Goal: Task Accomplishment & Management: Complete application form

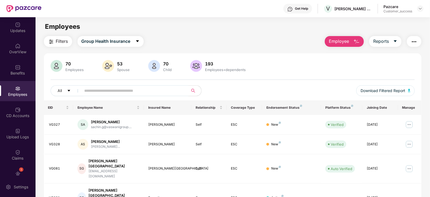
click at [98, 91] on input "text" at bounding box center [132, 91] width 97 height 8
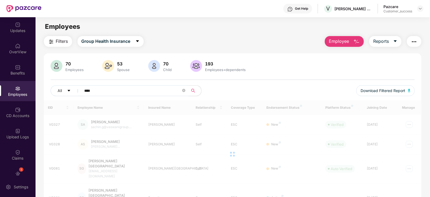
type input "*****"
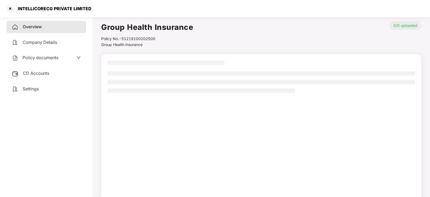
scroll to position [15, 0]
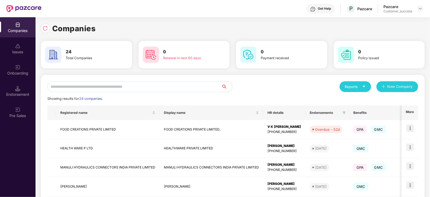
click at [76, 86] on input "text" at bounding box center [134, 86] width 174 height 11
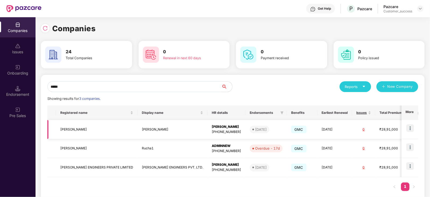
scroll to position [0, 27]
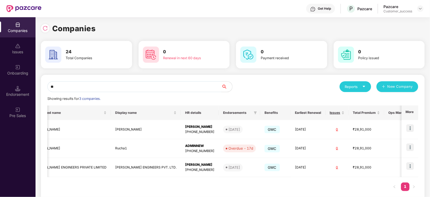
type input "*"
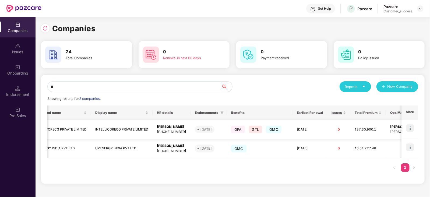
scroll to position [0, 0]
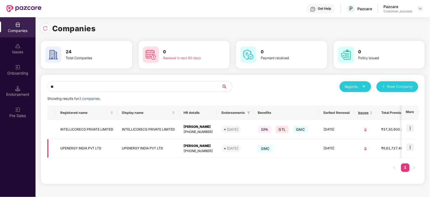
type input "**"
click at [195, 147] on div "[PERSON_NAME]" at bounding box center [197, 145] width 29 height 5
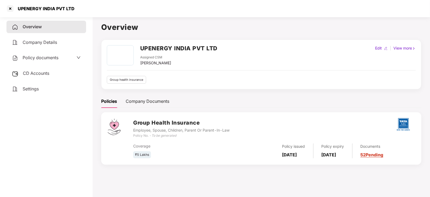
click at [383, 155] on link "52 Pending" at bounding box center [371, 154] width 23 height 5
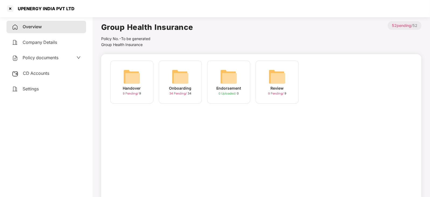
click at [186, 70] on img at bounding box center [180, 76] width 17 height 17
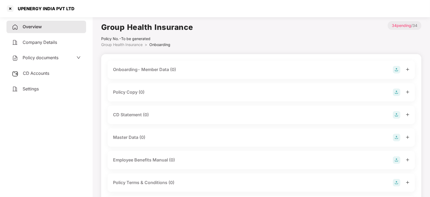
click at [396, 91] on img at bounding box center [397, 92] width 8 height 8
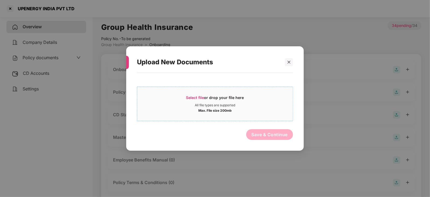
click at [196, 94] on span "Select file or drop your file here All file types are supported Max. File size …" at bounding box center [214, 104] width 155 height 26
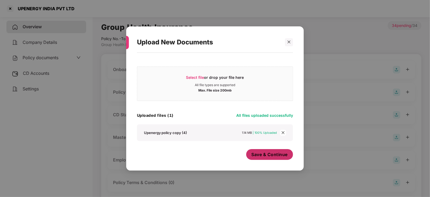
click at [269, 157] on span "Save & Continue" at bounding box center [269, 154] width 36 height 6
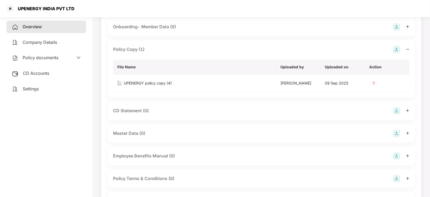
scroll to position [45, 0]
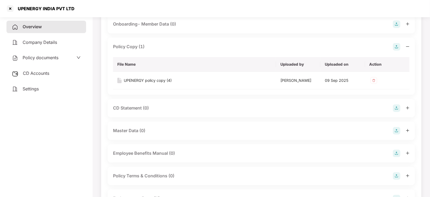
click at [396, 107] on img at bounding box center [397, 108] width 8 height 8
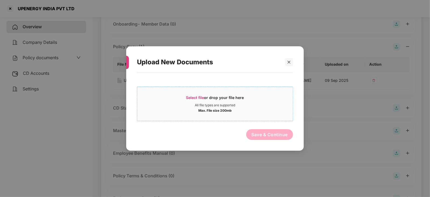
click at [200, 93] on span "Select file or drop your file here All file types are supported Max. File size …" at bounding box center [214, 104] width 155 height 26
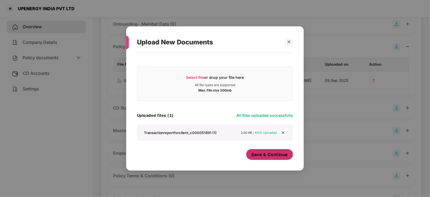
click at [271, 155] on span "Save & Continue" at bounding box center [269, 154] width 36 height 6
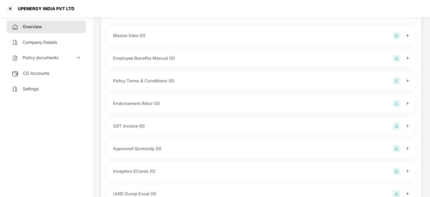
scroll to position [181, 0]
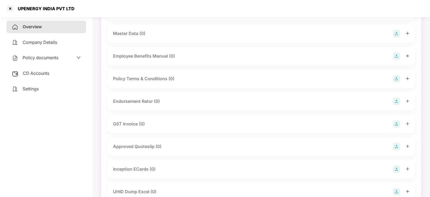
click at [396, 99] on img at bounding box center [397, 102] width 8 height 8
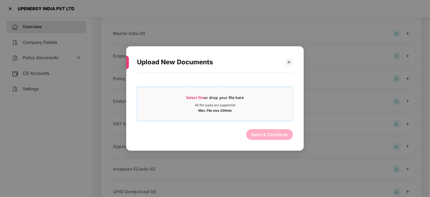
click at [195, 95] on div "Select file or drop your file here" at bounding box center [215, 99] width 58 height 8
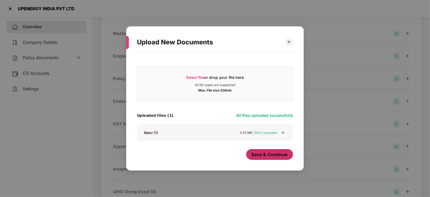
click at [274, 156] on span "Save & Continue" at bounding box center [269, 154] width 36 height 6
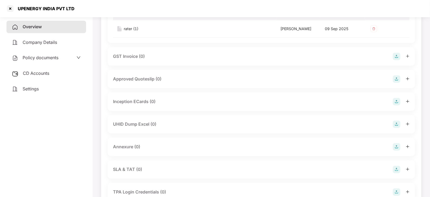
scroll to position [289, 0]
click at [396, 52] on img at bounding box center [397, 55] width 8 height 8
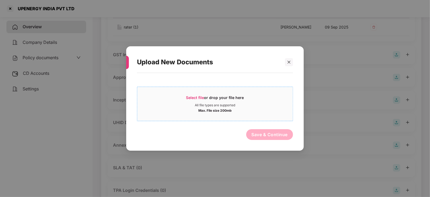
click at [203, 94] on span "Select file or drop your file here All file types are supported Max. File size …" at bounding box center [214, 104] width 155 height 26
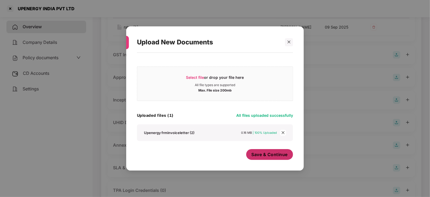
click at [264, 159] on button "Save & Continue" at bounding box center [269, 154] width 47 height 11
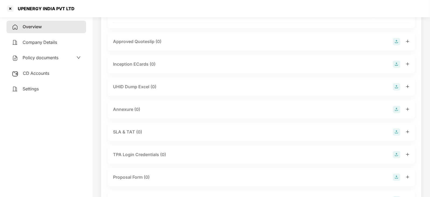
scroll to position [364, 0]
click at [396, 85] on img at bounding box center [397, 86] width 8 height 8
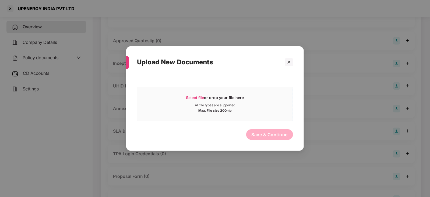
click at [195, 97] on span "Select file" at bounding box center [195, 97] width 18 height 5
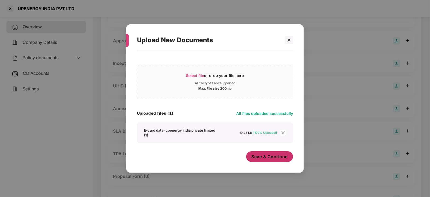
click at [256, 156] on span "Save & Continue" at bounding box center [269, 157] width 36 height 6
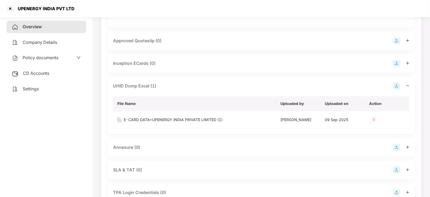
scroll to position [416, 0]
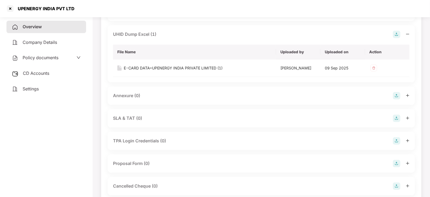
click at [395, 96] on img at bounding box center [397, 96] width 8 height 8
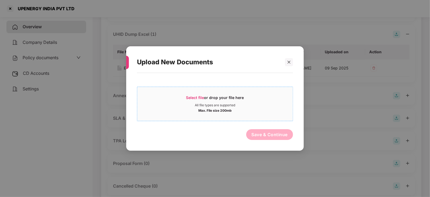
click at [194, 97] on span "Select file" at bounding box center [195, 97] width 18 height 5
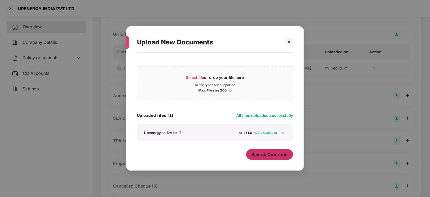
click at [270, 154] on span "Save & Continue" at bounding box center [269, 154] width 36 height 6
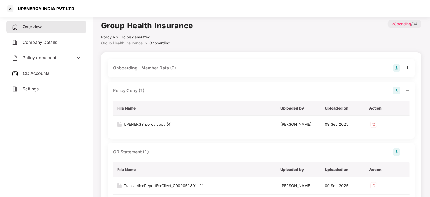
scroll to position [0, 0]
